Goal: Task Accomplishment & Management: Complete application form

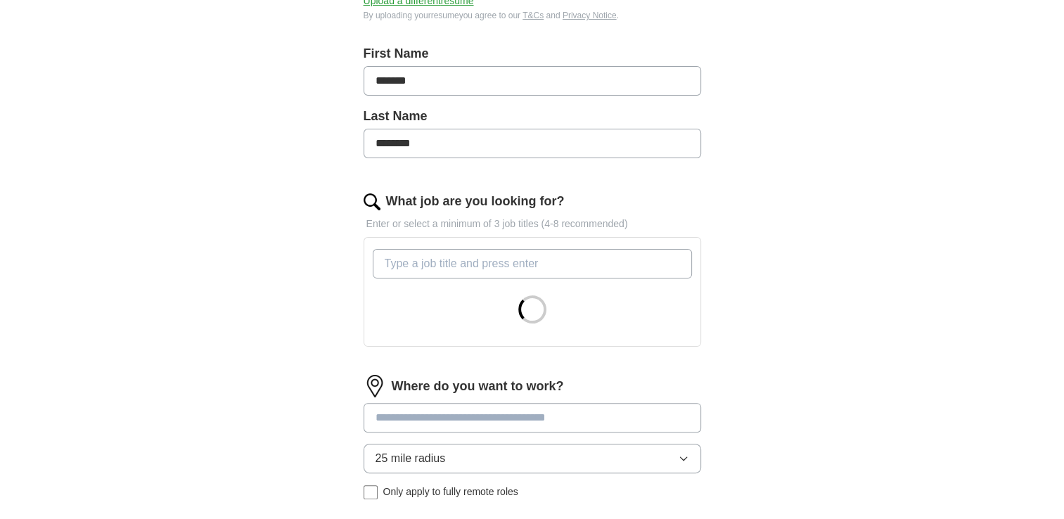
scroll to position [281, 0]
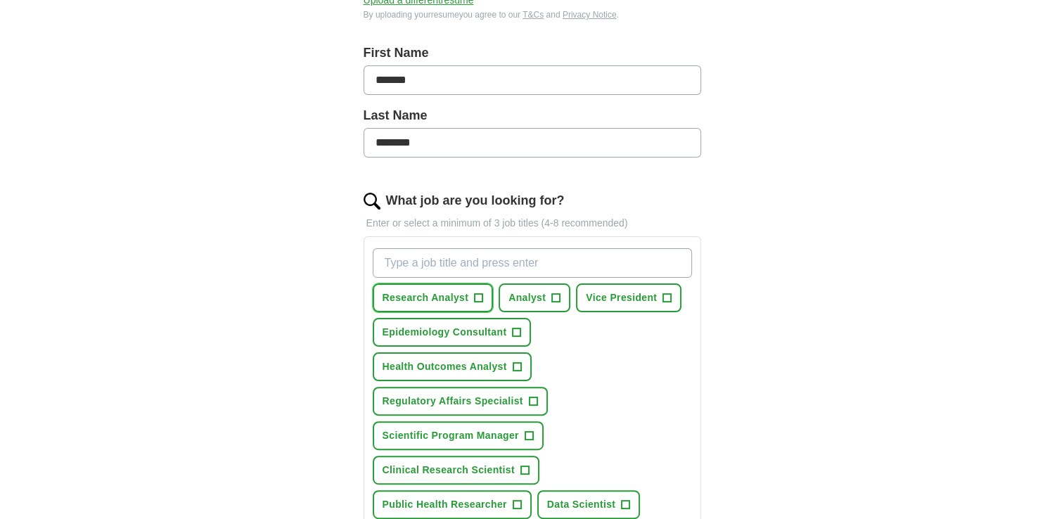
click at [479, 295] on span "+" at bounding box center [479, 298] width 8 height 11
click at [513, 328] on span "+" at bounding box center [517, 332] width 8 height 11
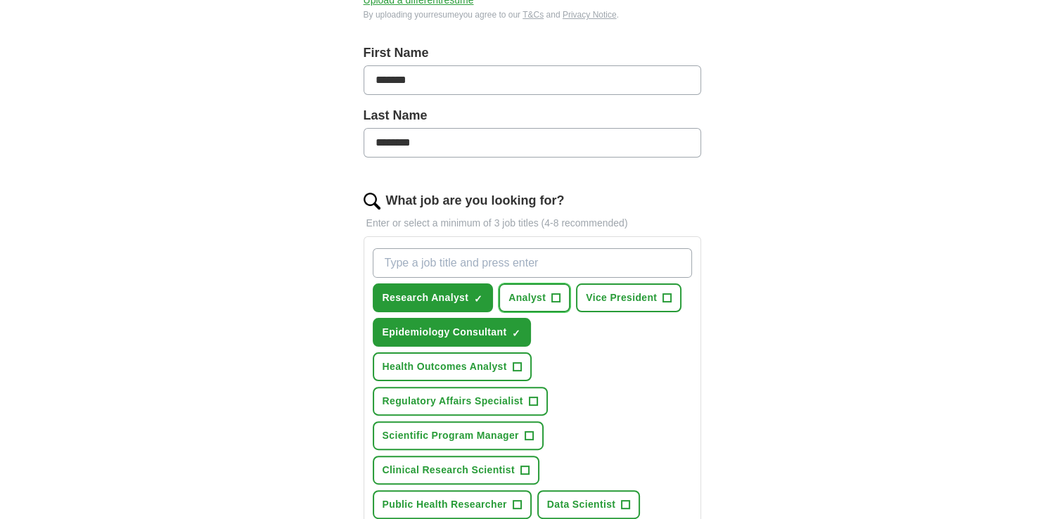
click at [552, 300] on span "+" at bounding box center [556, 298] width 8 height 11
click at [513, 363] on span "+" at bounding box center [517, 367] width 8 height 11
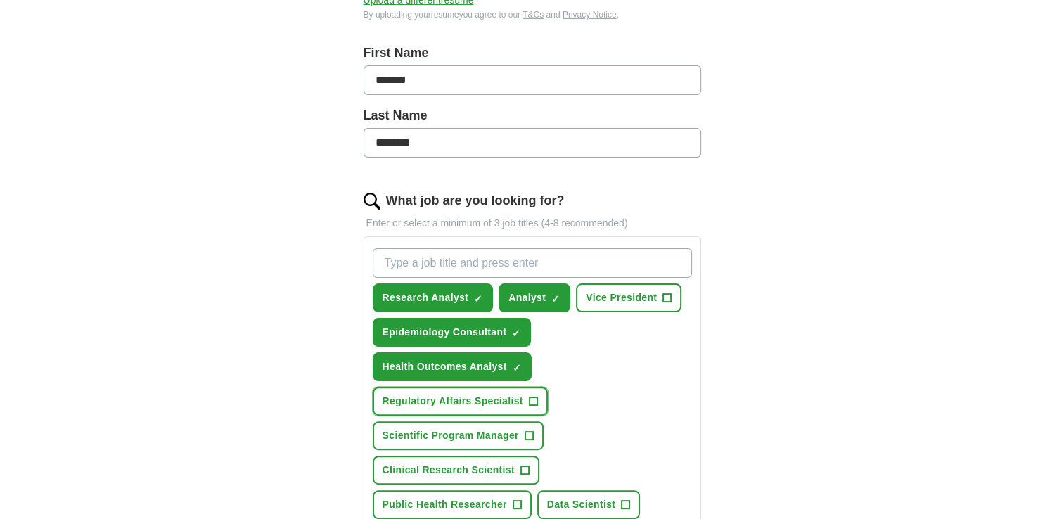
click at [529, 396] on span "+" at bounding box center [533, 401] width 8 height 11
click at [532, 431] on span "+" at bounding box center [529, 435] width 8 height 11
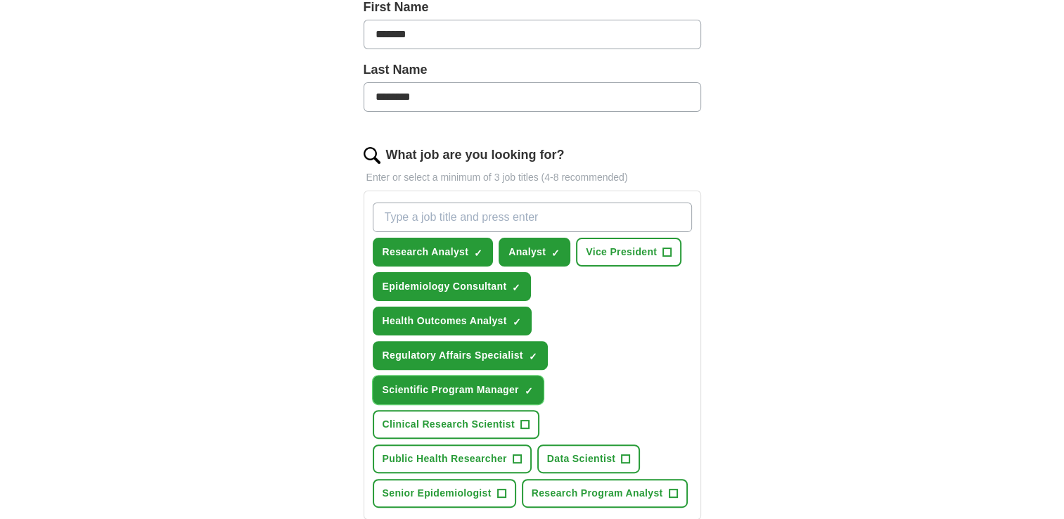
scroll to position [352, 0]
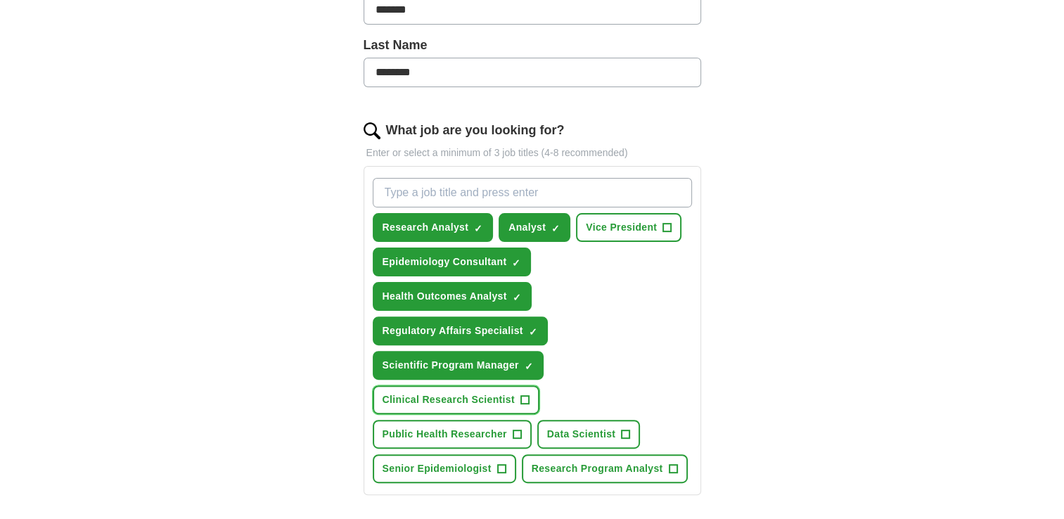
click at [523, 395] on span "+" at bounding box center [524, 400] width 8 height 11
click at [513, 429] on span "+" at bounding box center [517, 434] width 8 height 11
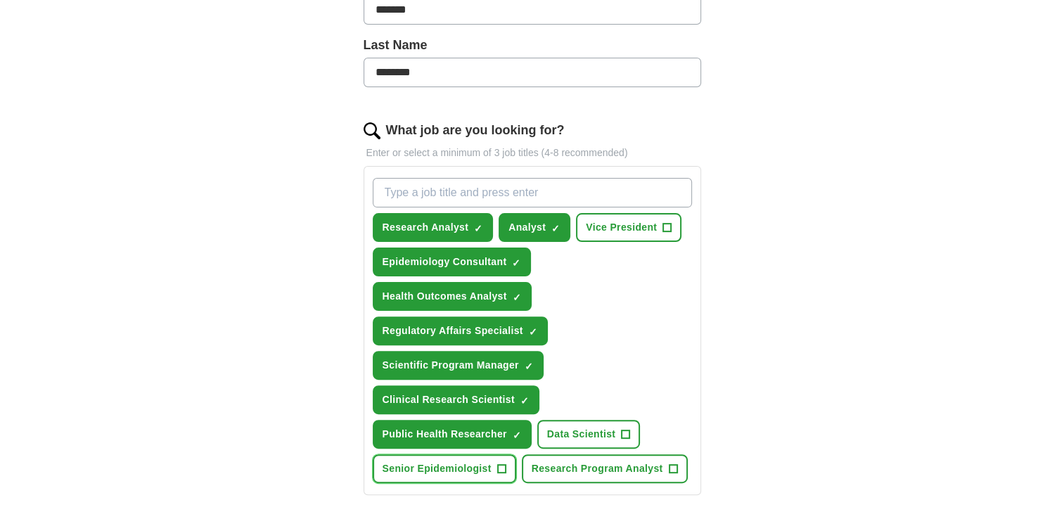
click at [499, 467] on span "+" at bounding box center [501, 468] width 8 height 11
click at [669, 463] on span "+" at bounding box center [673, 468] width 8 height 11
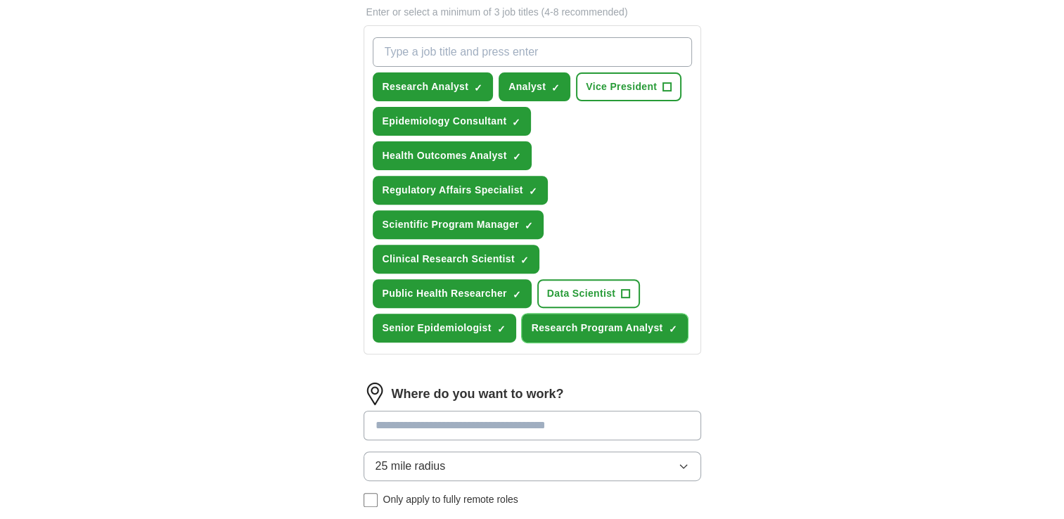
scroll to position [563, 0]
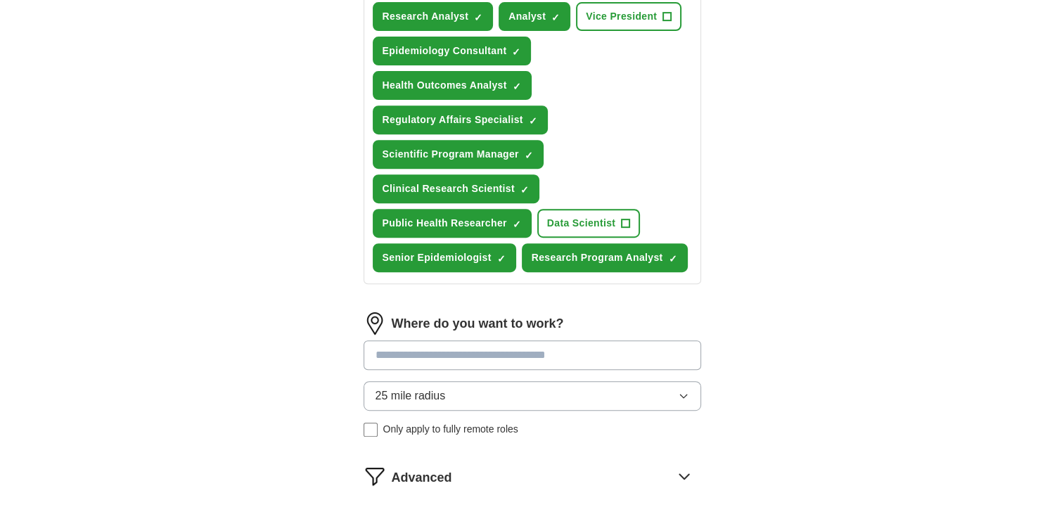
click at [475, 391] on button "25 mile radius" at bounding box center [533, 396] width 338 height 30
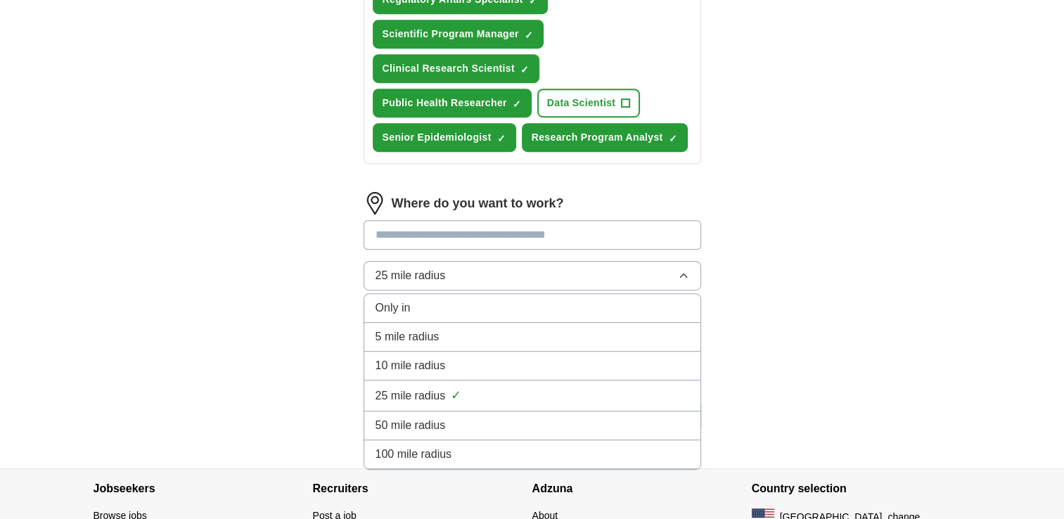
scroll to position [703, 0]
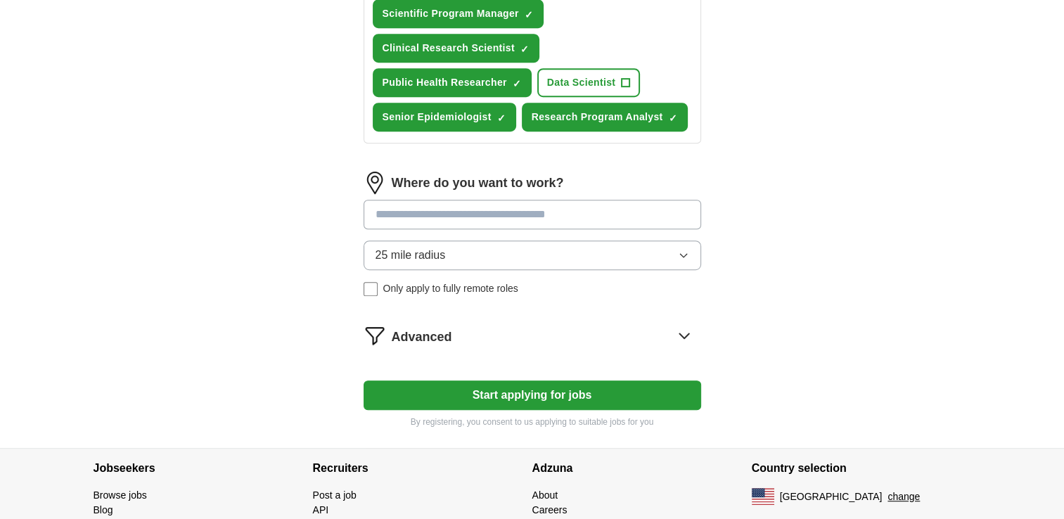
click at [679, 333] on icon at bounding box center [683, 335] width 9 height 5
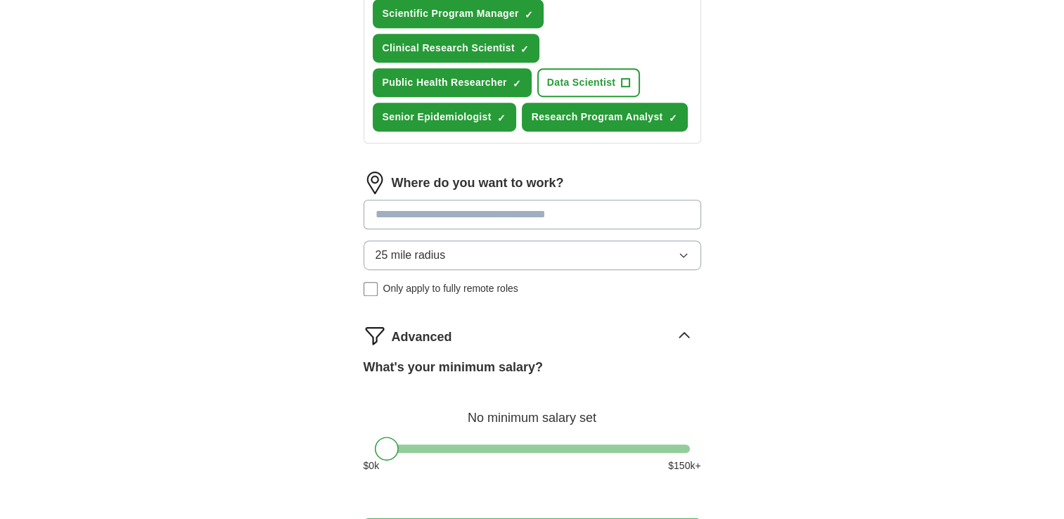
click at [495, 201] on input at bounding box center [533, 215] width 338 height 30
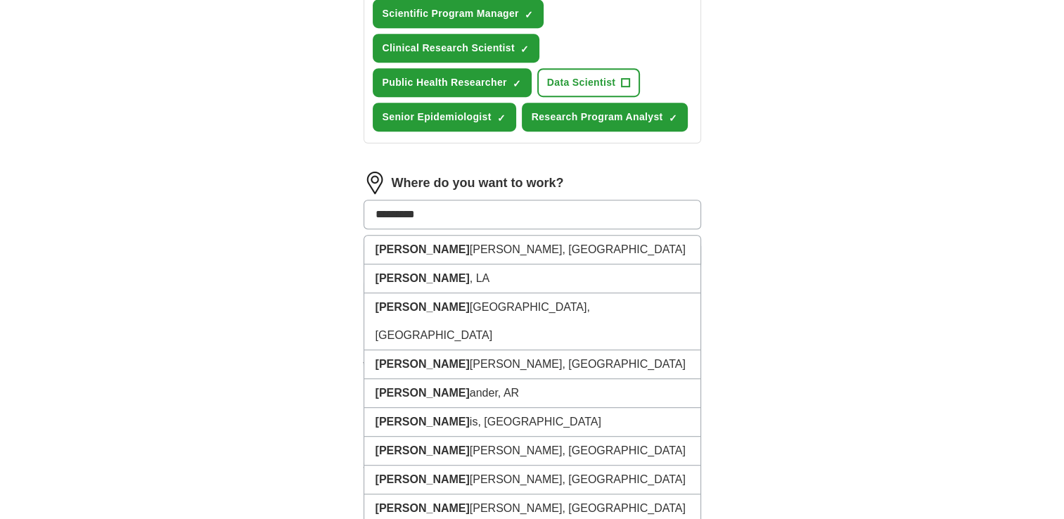
type input "**********"
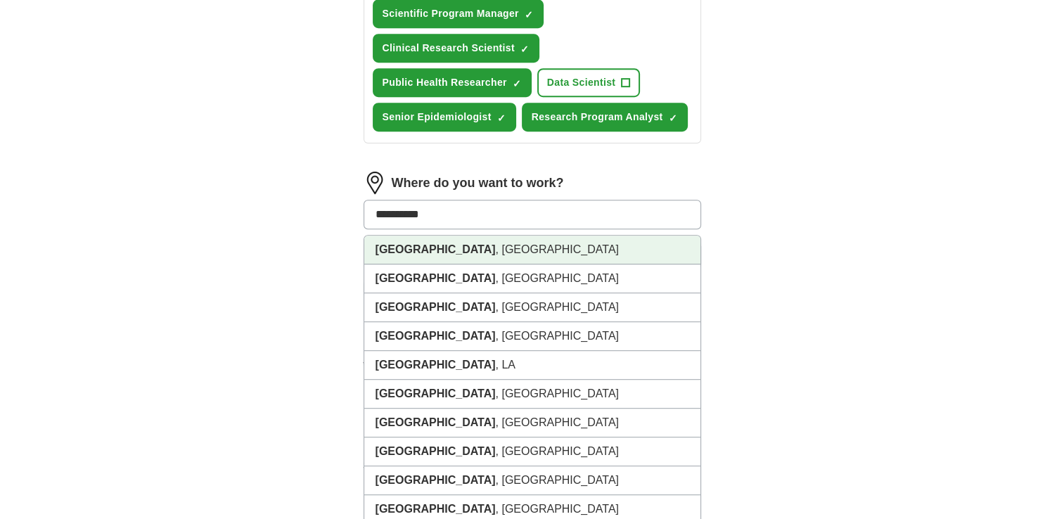
click at [444, 241] on li "[GEOGRAPHIC_DATA] , [GEOGRAPHIC_DATA]" at bounding box center [532, 250] width 336 height 29
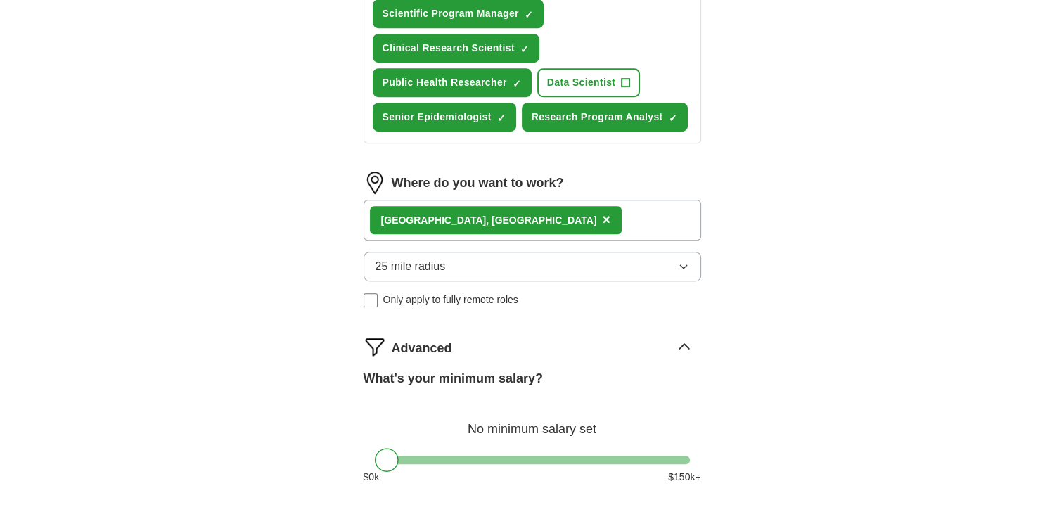
click at [441, 258] on span "25 mile radius" at bounding box center [411, 266] width 70 height 17
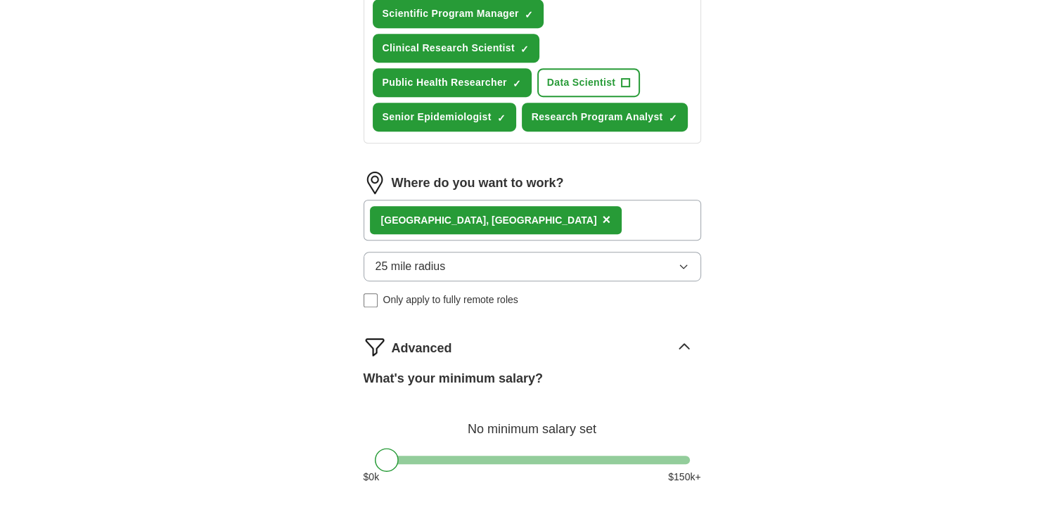
click at [471, 257] on button "25 mile radius" at bounding box center [533, 267] width 338 height 30
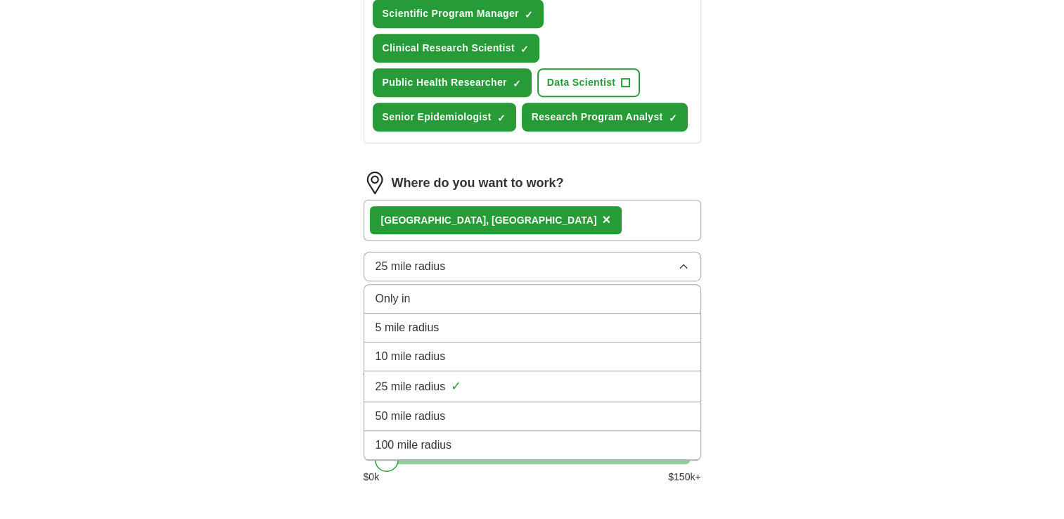
click at [471, 257] on button "25 mile radius" at bounding box center [533, 267] width 338 height 30
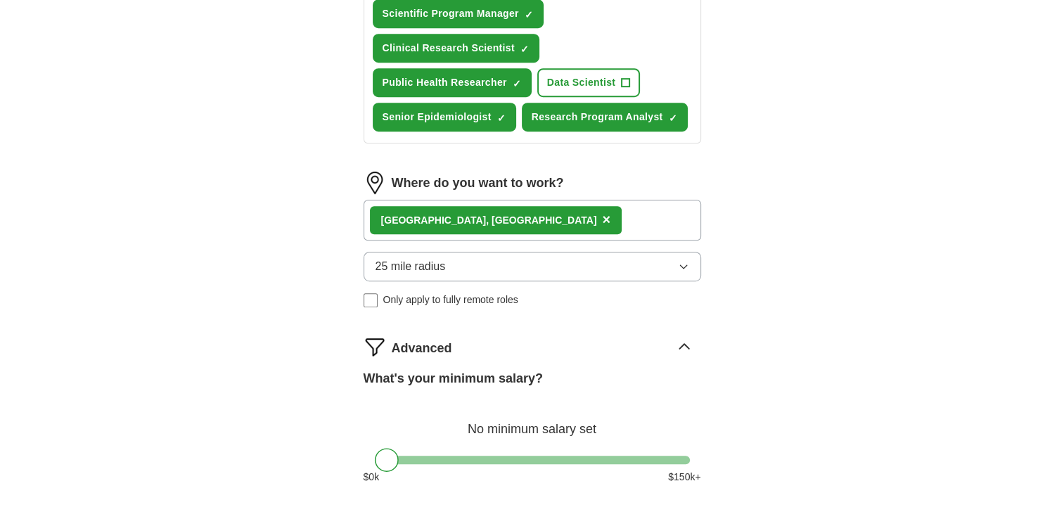
click at [520, 220] on div "[GEOGRAPHIC_DATA] , [GEOGRAPHIC_DATA] ×" at bounding box center [533, 220] width 338 height 41
click at [535, 218] on div "[GEOGRAPHIC_DATA] , [GEOGRAPHIC_DATA] ×" at bounding box center [533, 220] width 338 height 41
click at [447, 261] on button "25 mile radius" at bounding box center [533, 267] width 338 height 30
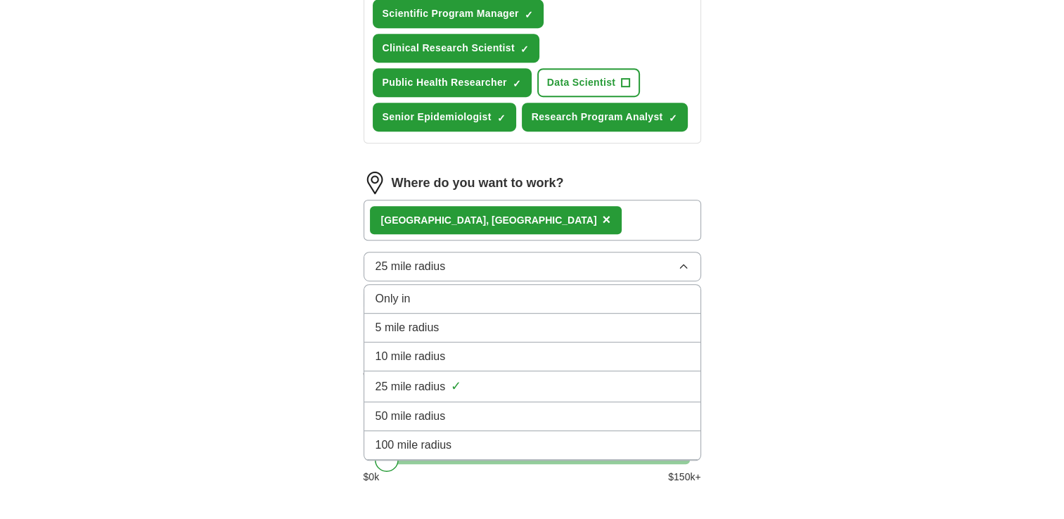
click at [447, 262] on button "25 mile radius" at bounding box center [533, 267] width 338 height 30
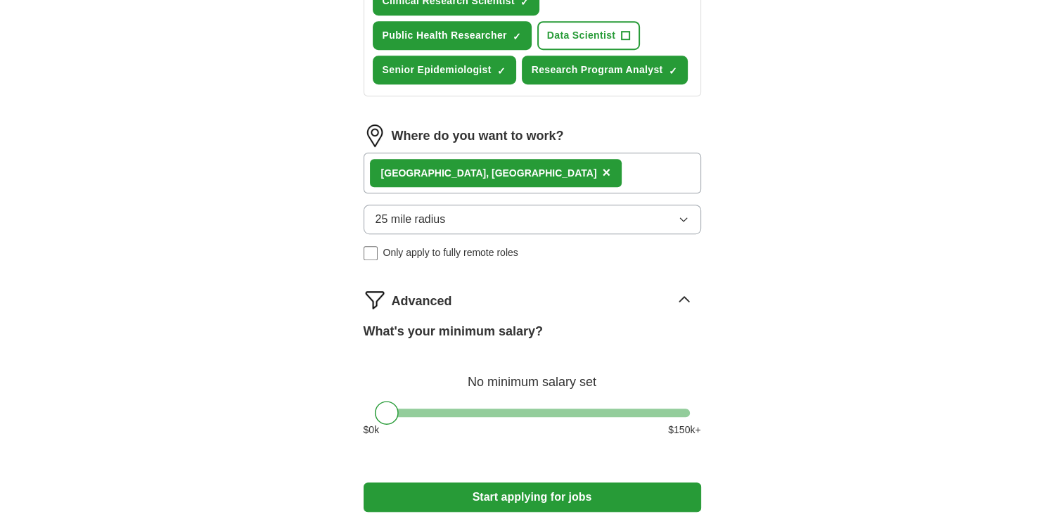
scroll to position [774, 0]
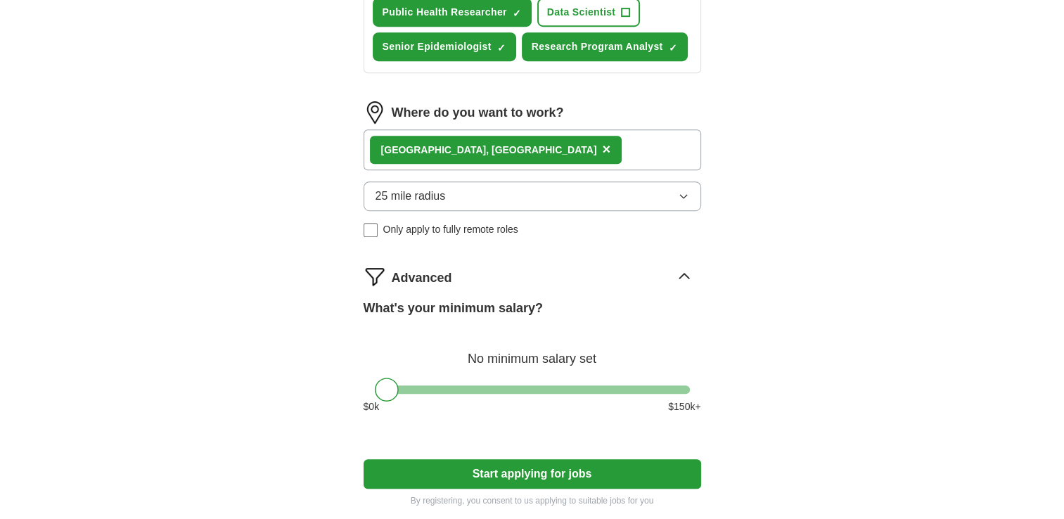
click at [537, 475] on button "Start applying for jobs" at bounding box center [533, 474] width 338 height 30
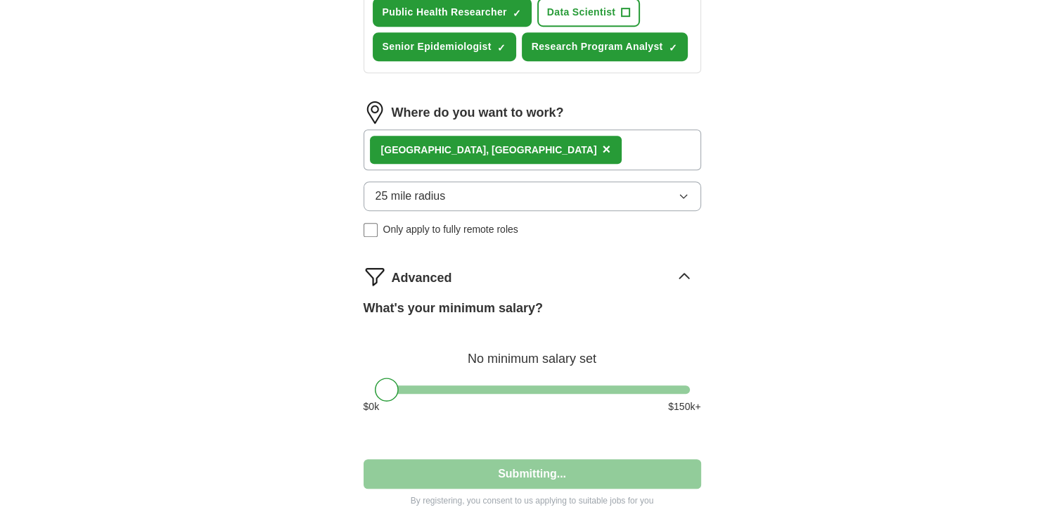
select select "**"
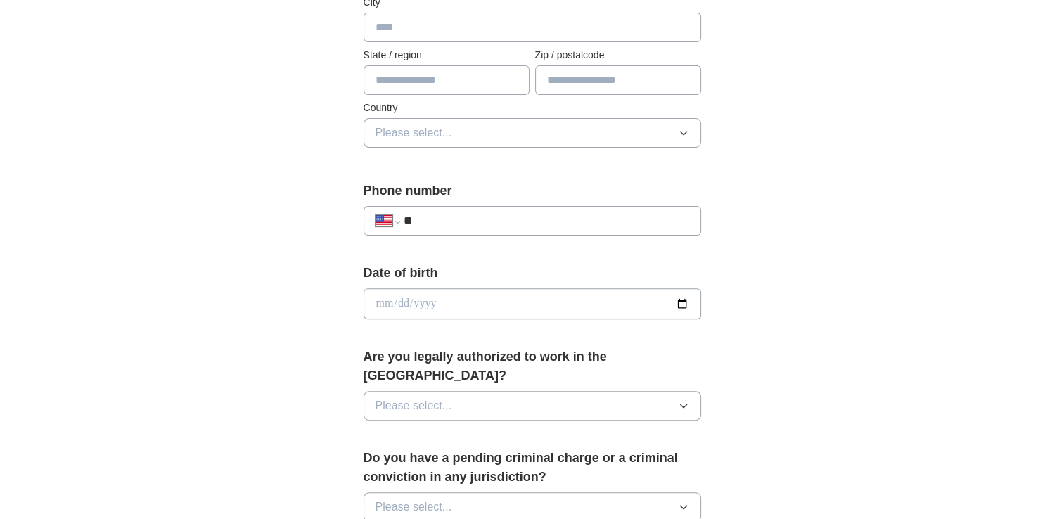
scroll to position [211, 0]
